Goal: Task Accomplishment & Management: Manage account settings

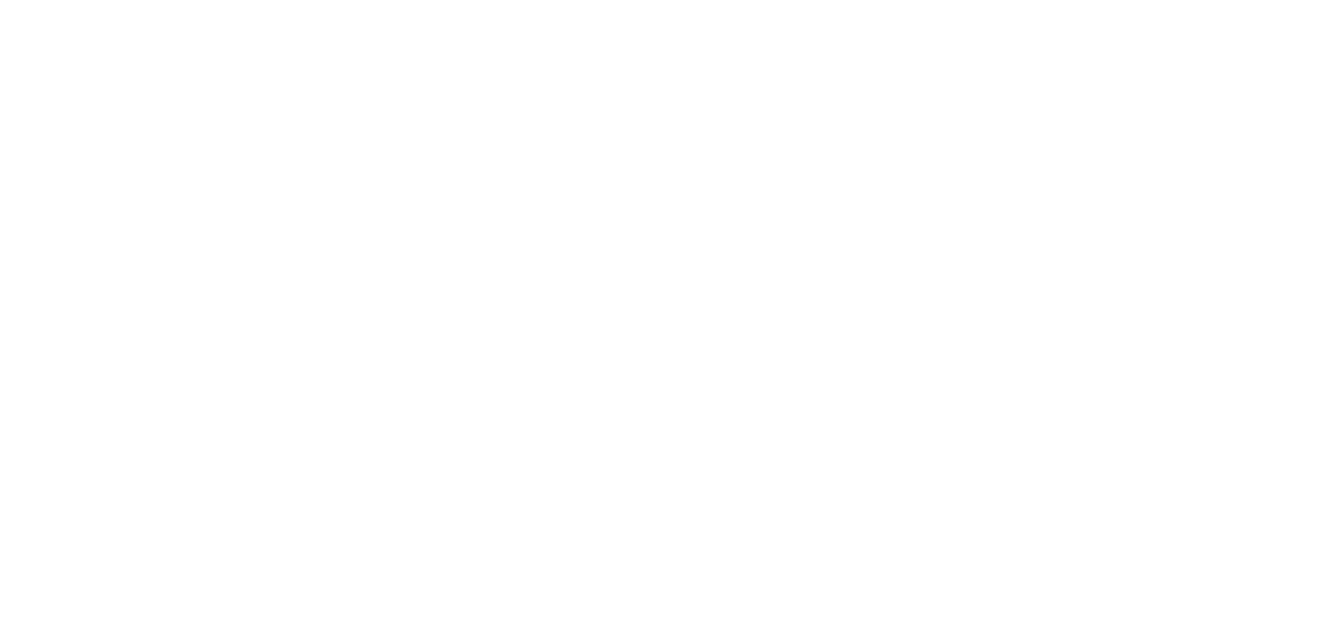
select select "*"
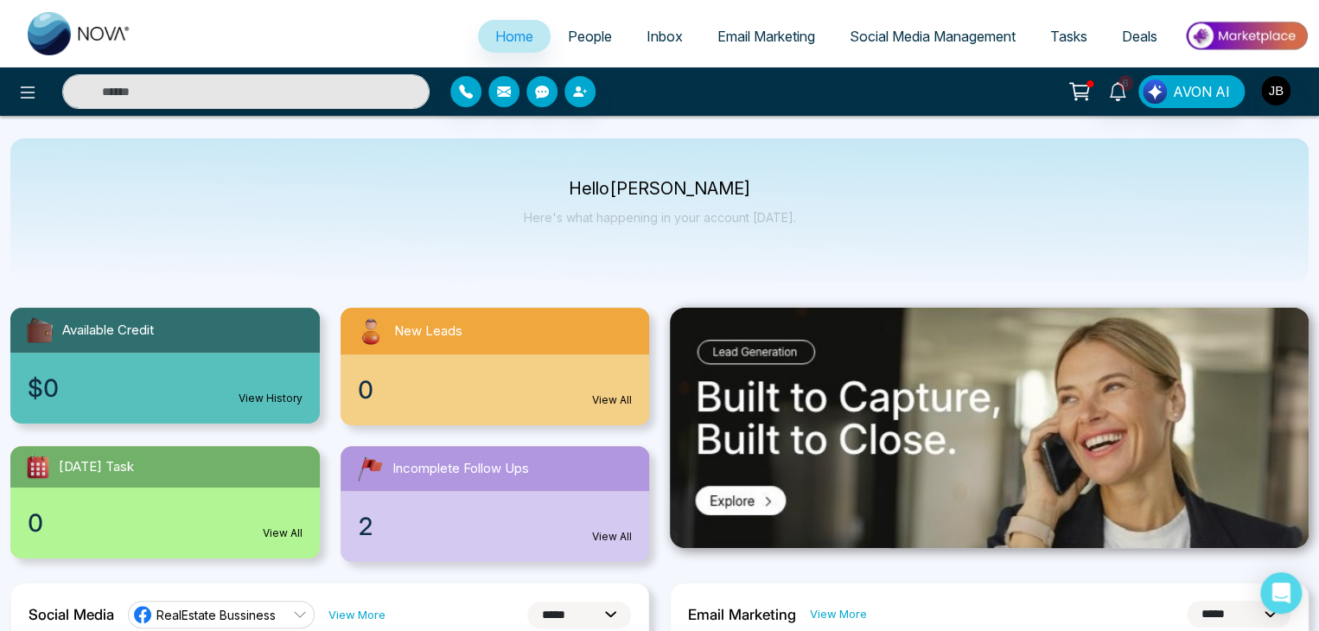
click at [1132, 42] on span "Deals" at bounding box center [1139, 36] width 35 height 17
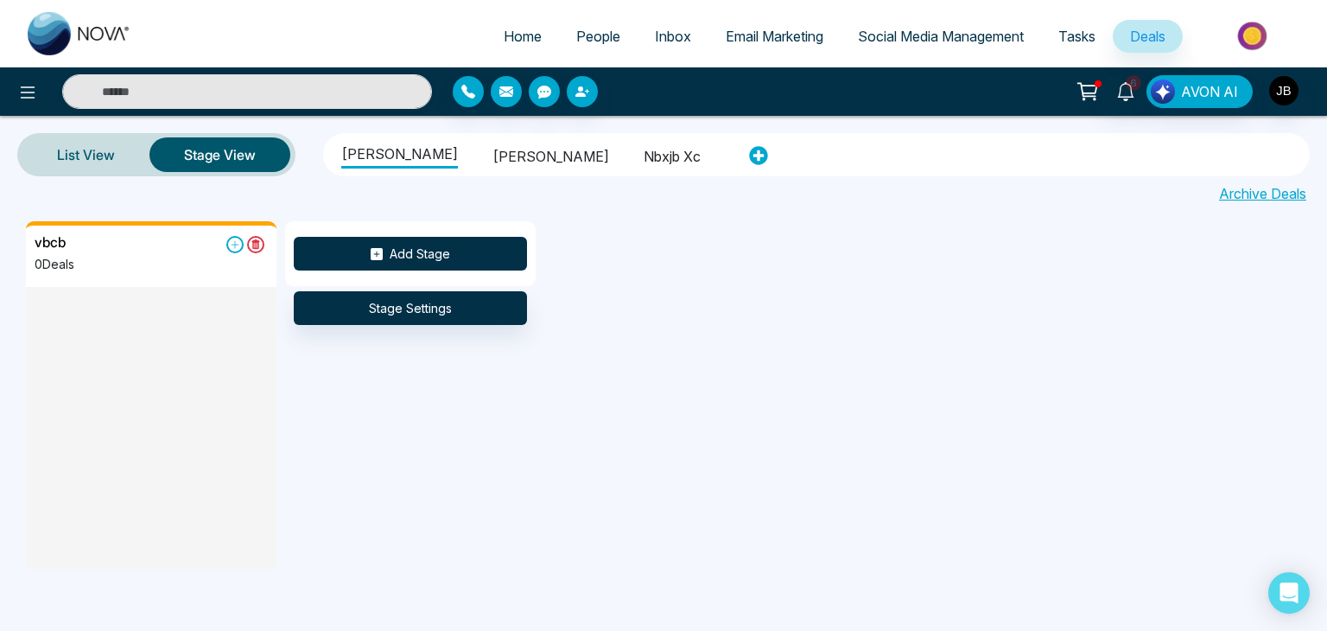
click at [347, 250] on button "Add Stage" at bounding box center [410, 254] width 233 height 34
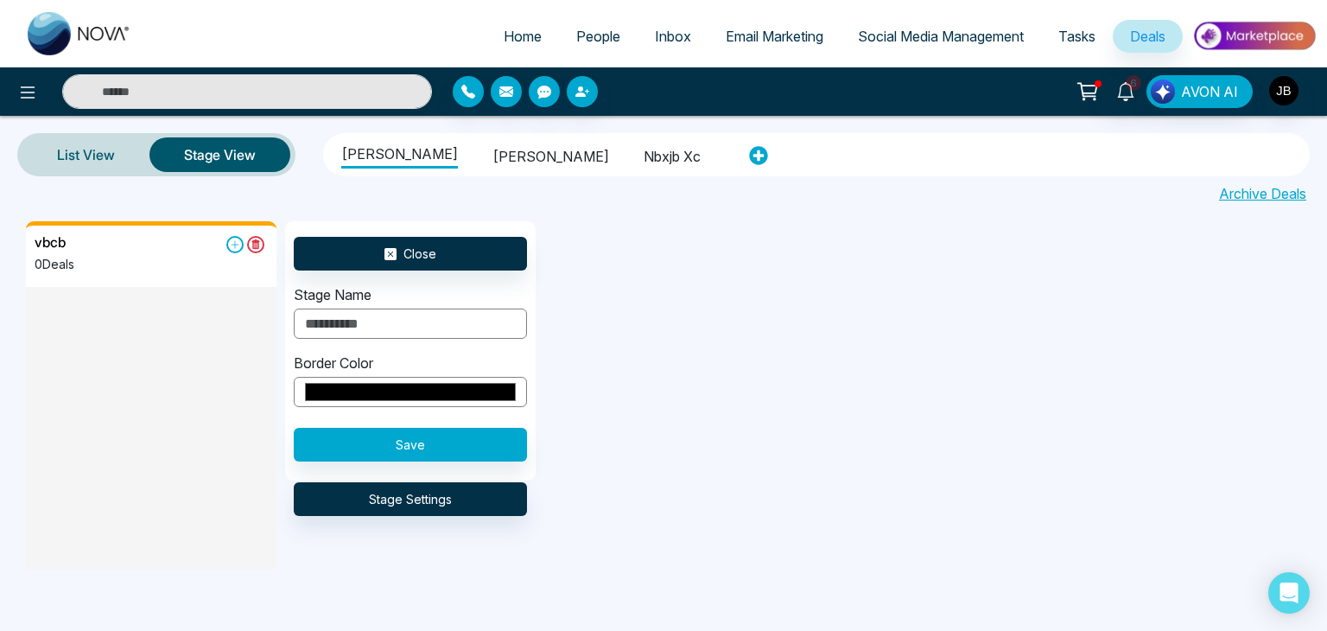
click at [1287, 189] on link "Archive Deals" at bounding box center [1262, 193] width 87 height 21
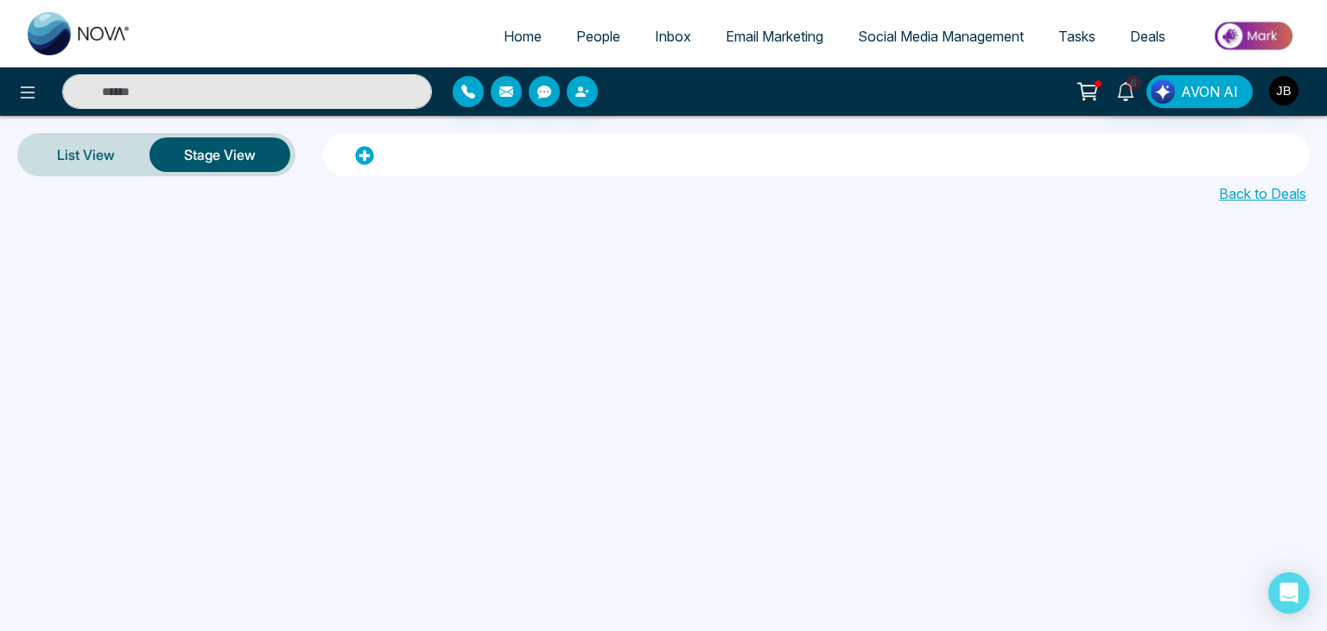
click at [103, 97] on input "text" at bounding box center [247, 91] width 370 height 35
click at [76, 94] on input "text" at bounding box center [247, 91] width 370 height 35
